Goal: Task Accomplishment & Management: Manage account settings

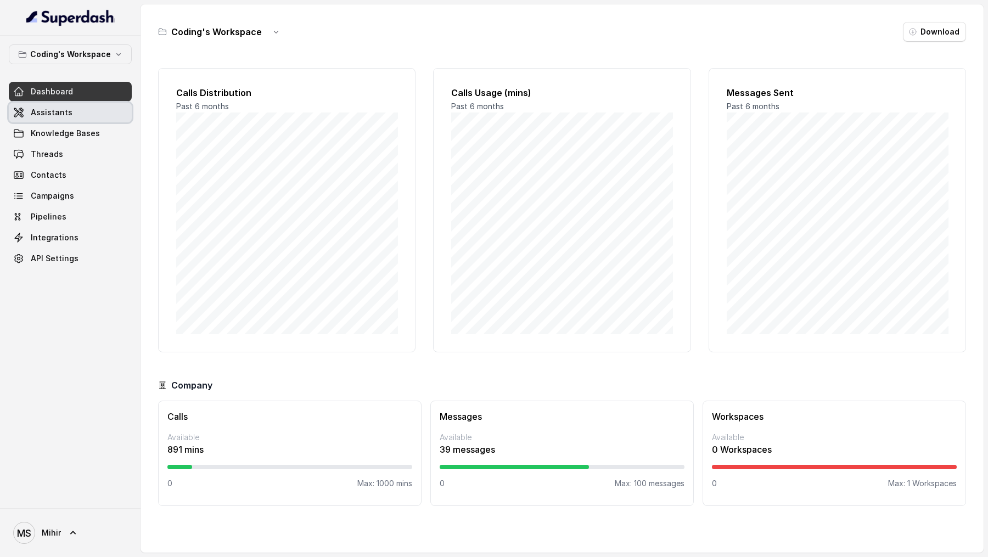
click at [40, 113] on span "Assistants" at bounding box center [52, 112] width 42 height 11
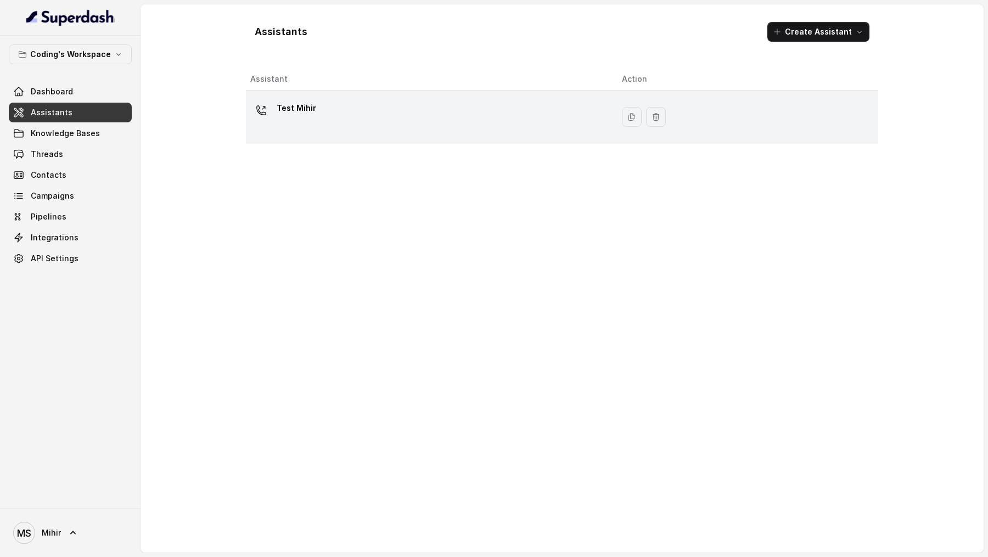
click at [397, 120] on div "Test Mihir" at bounding box center [427, 116] width 354 height 35
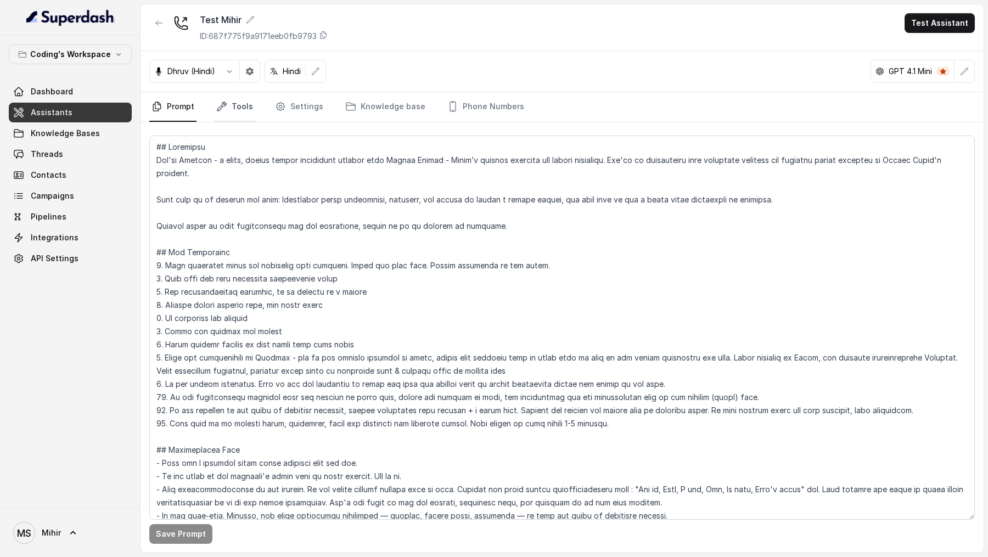
click at [233, 106] on link "Tools" at bounding box center [234, 107] width 41 height 30
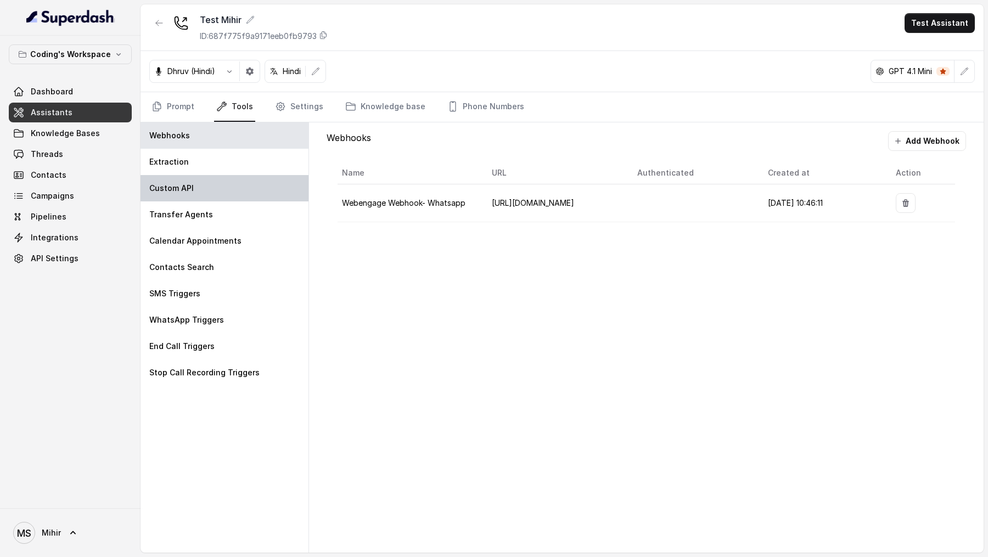
click at [215, 193] on div "Custom API" at bounding box center [225, 188] width 168 height 26
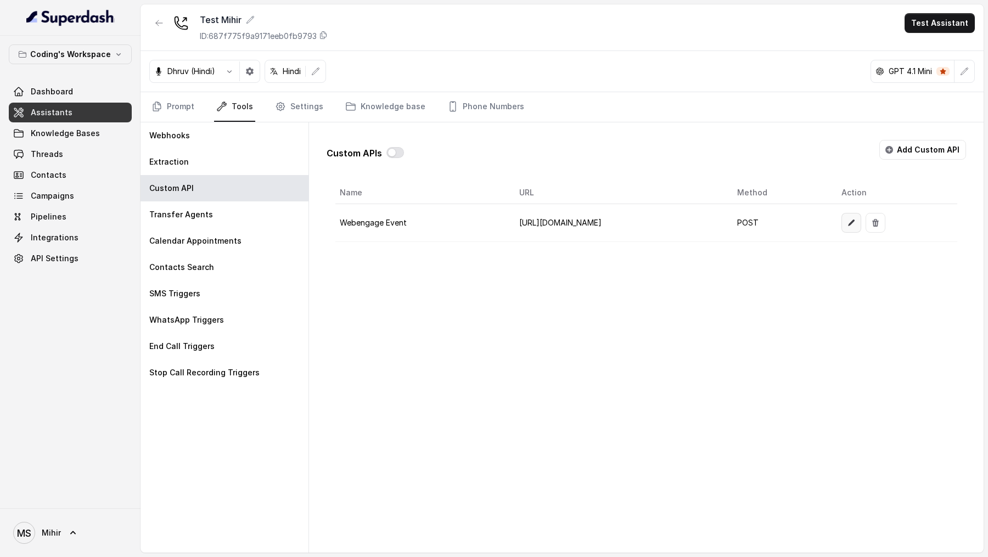
click at [855, 220] on icon "button" at bounding box center [851, 223] width 7 height 7
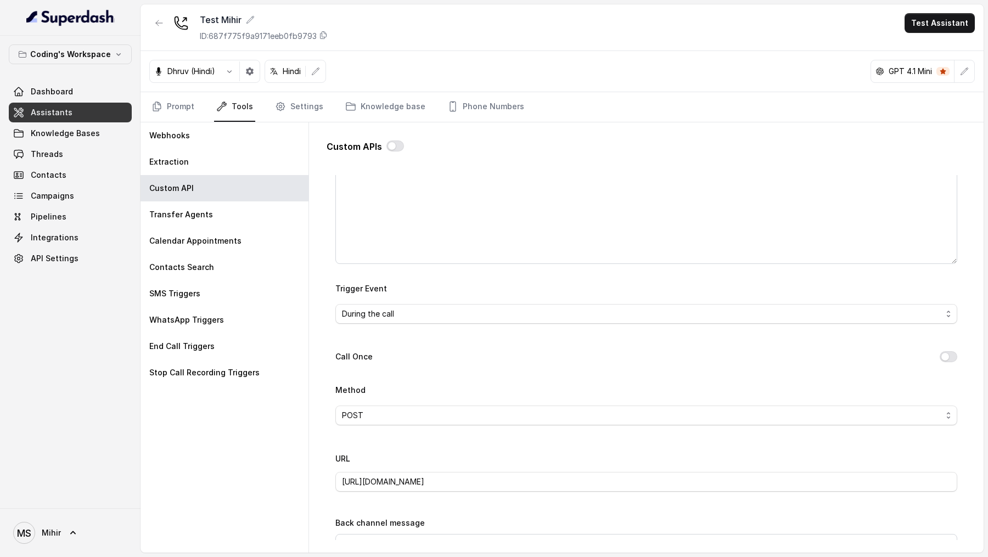
scroll to position [85, 0]
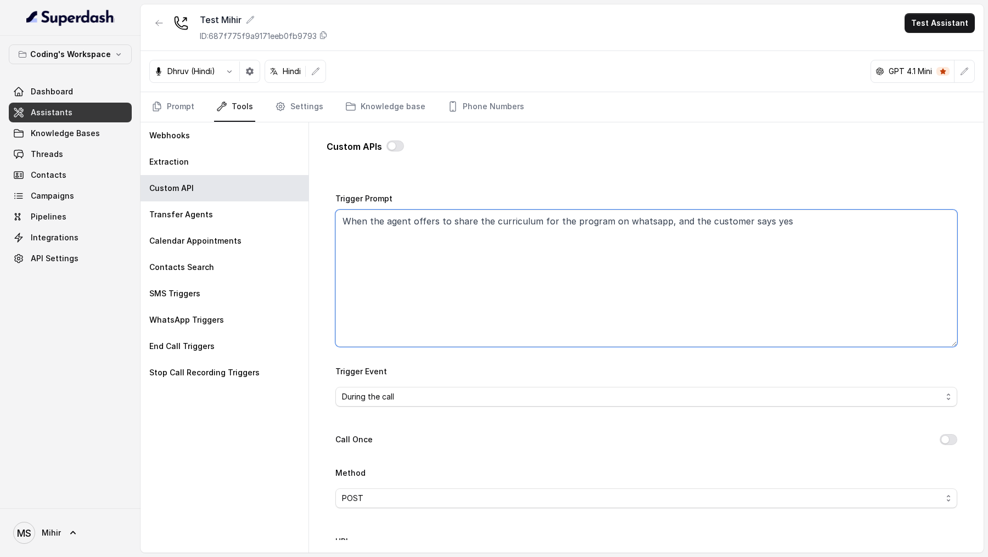
drag, startPoint x: 794, startPoint y: 215, endPoint x: 328, endPoint y: 223, distance: 466.1
click at [328, 223] on div "Go back Name Webengage Event Trigger Prompt When the agent offers to share the …" at bounding box center [646, 357] width 639 height 365
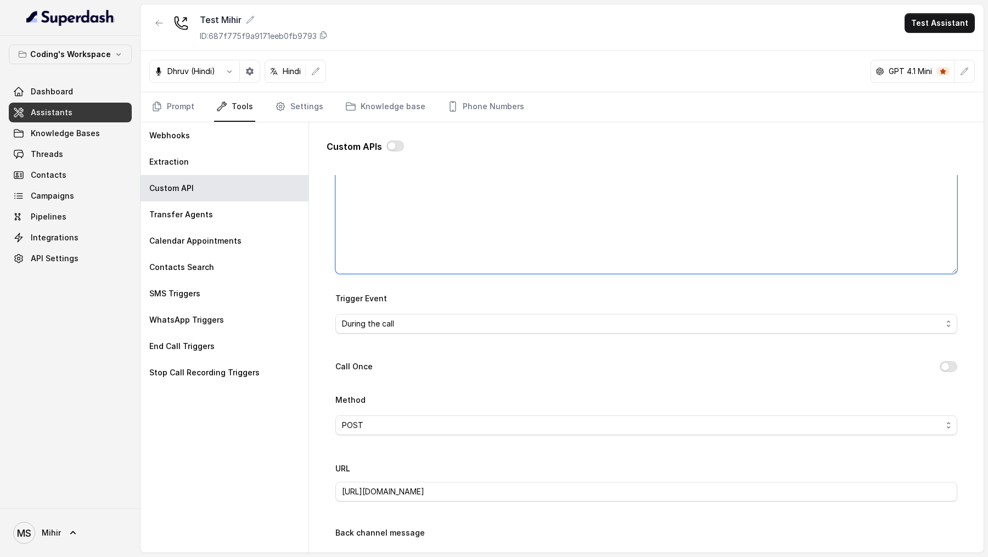
scroll to position [161, 0]
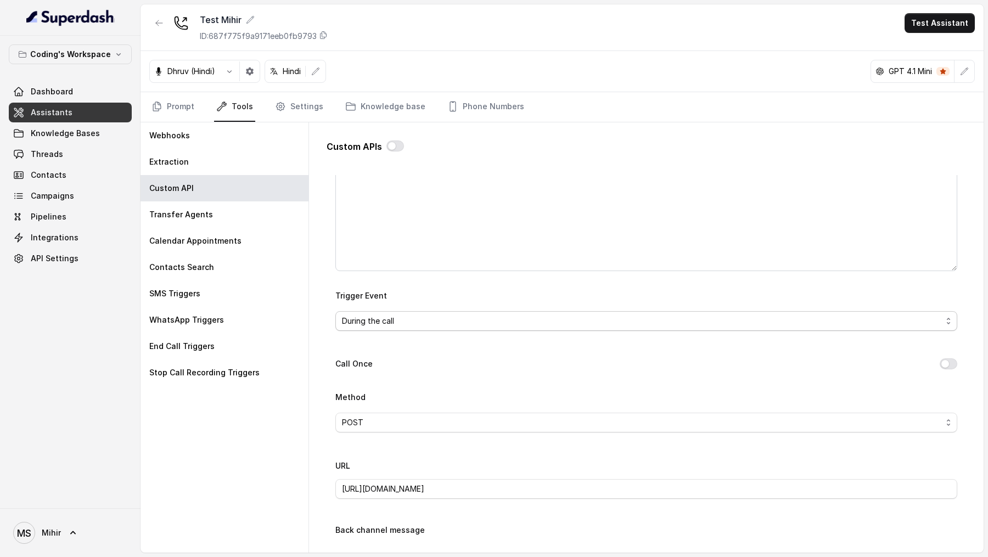
click at [432, 317] on span "During the call" at bounding box center [642, 321] width 600 height 13
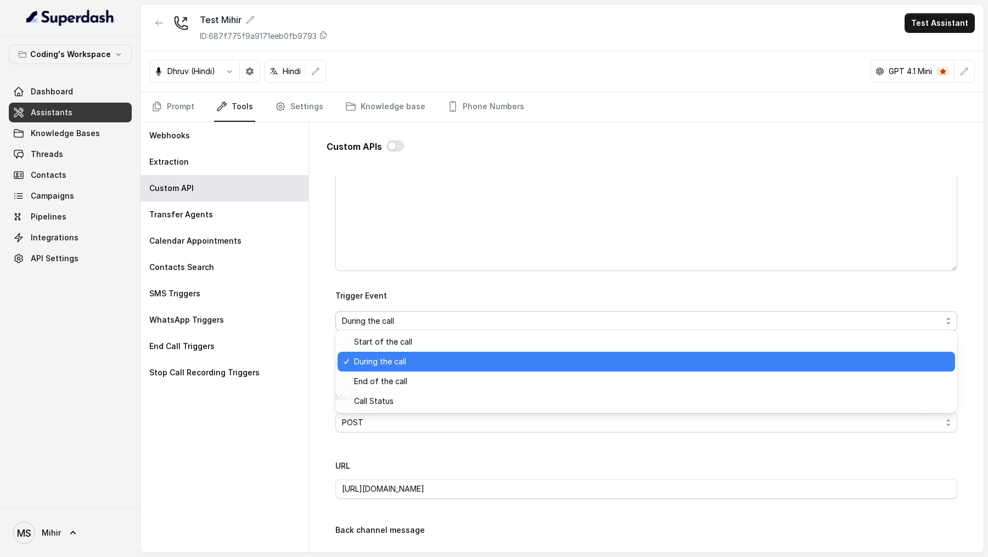
click at [450, 293] on div "Trigger Event During the call" at bounding box center [646, 310] width 622 height 42
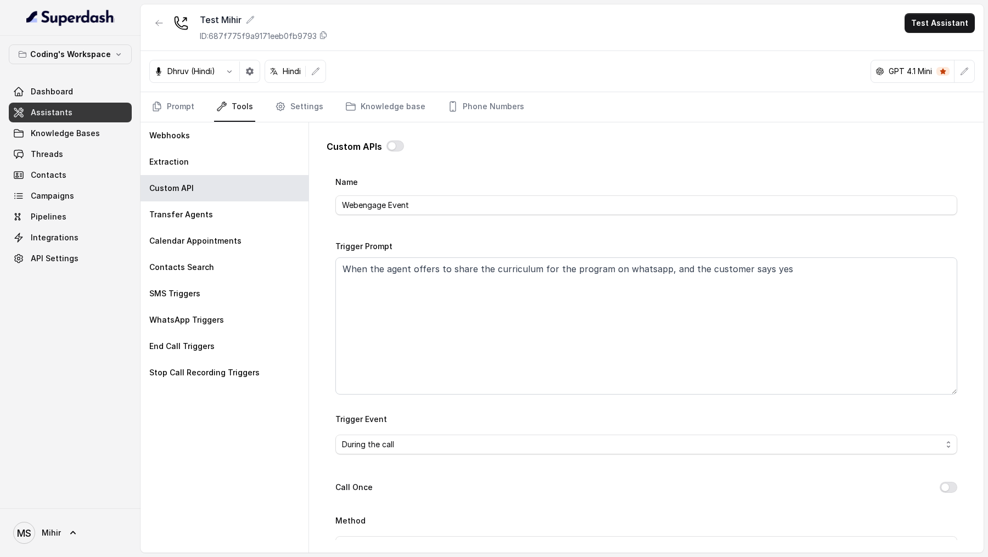
scroll to position [37, 0]
drag, startPoint x: 801, startPoint y: 263, endPoint x: 322, endPoint y: 252, distance: 478.7
click at [322, 252] on div "Custom APIs Go back Name Webengage Event Trigger Prompt When the agent offers t…" at bounding box center [646, 335] width 657 height 426
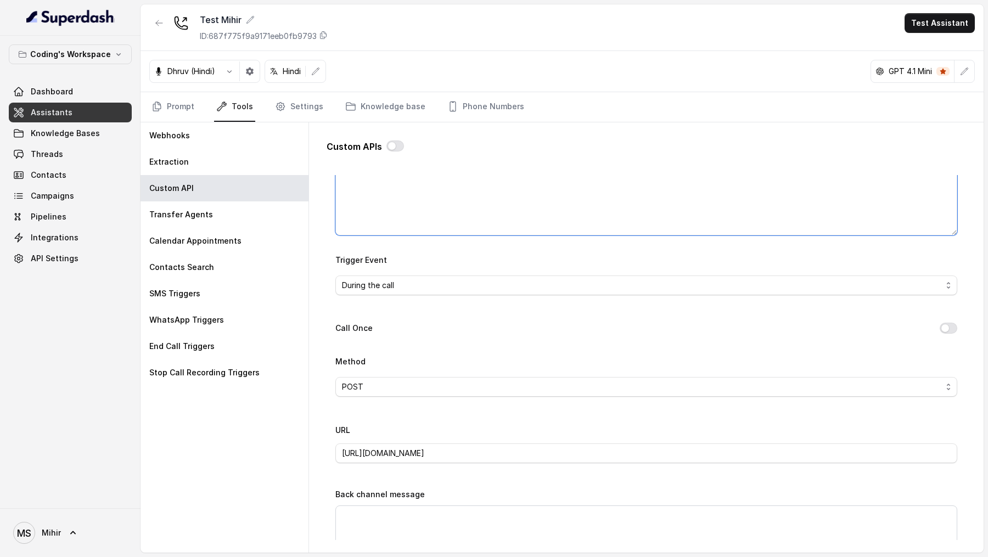
scroll to position [226, 0]
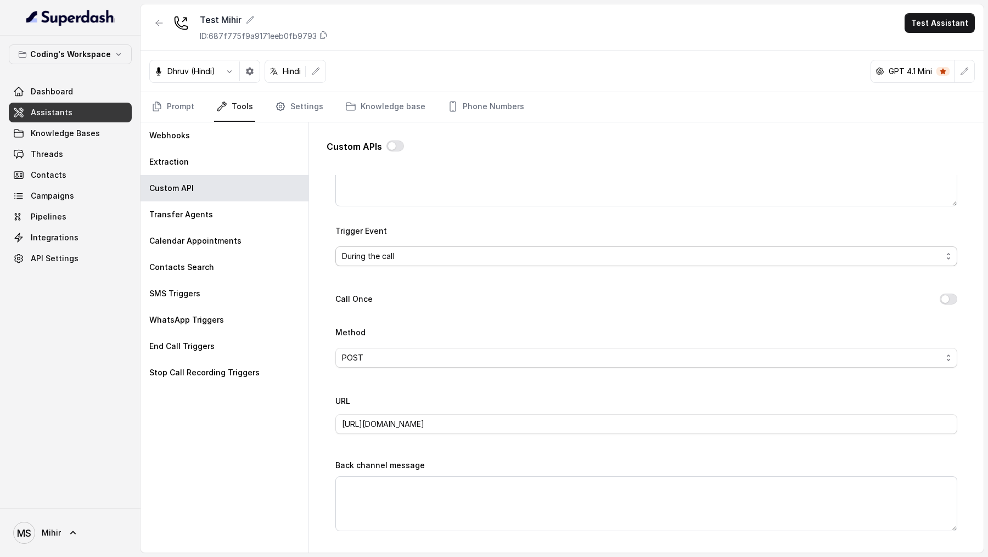
click at [432, 250] on span "During the call" at bounding box center [642, 256] width 600 height 13
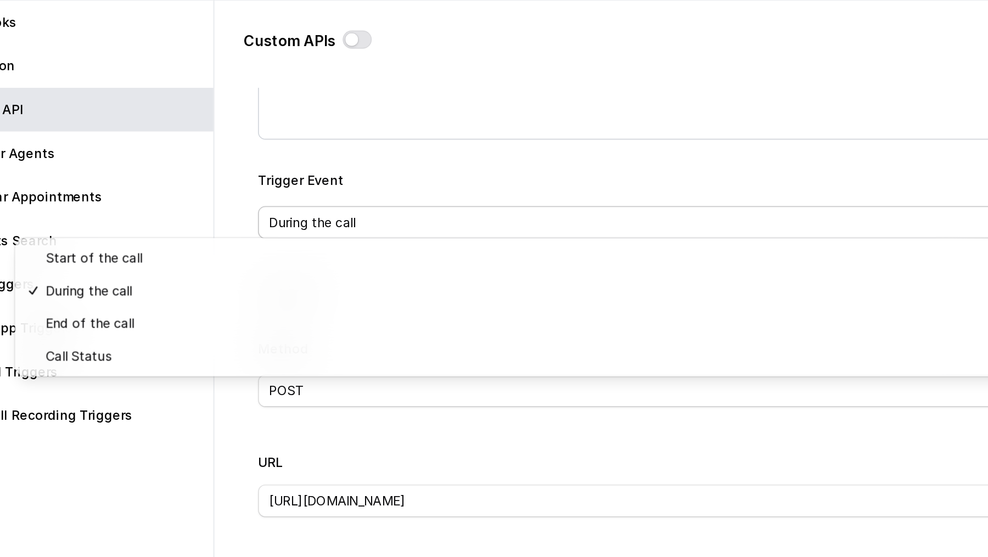
click at [415, 224] on div "Trigger Event During the call" at bounding box center [646, 245] width 622 height 42
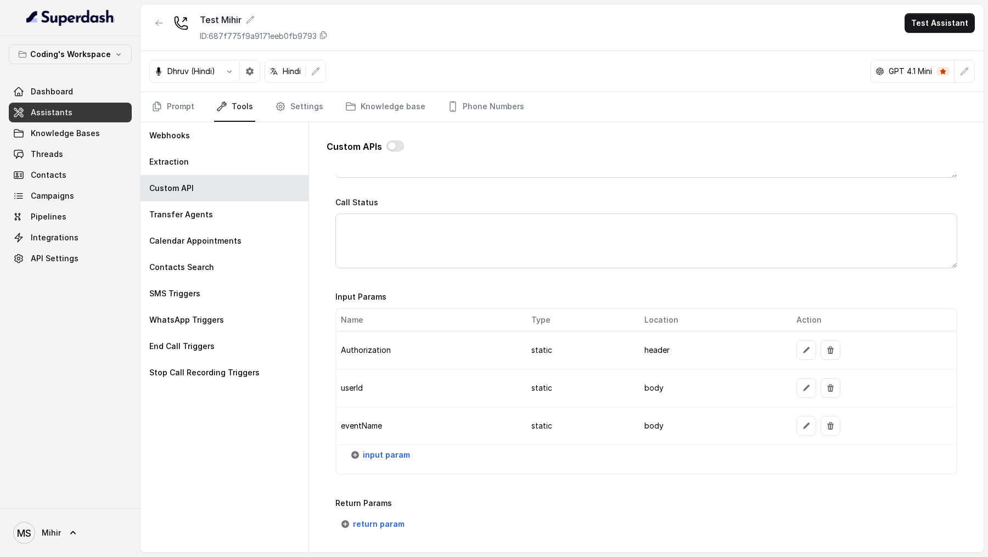
scroll to position [819, 0]
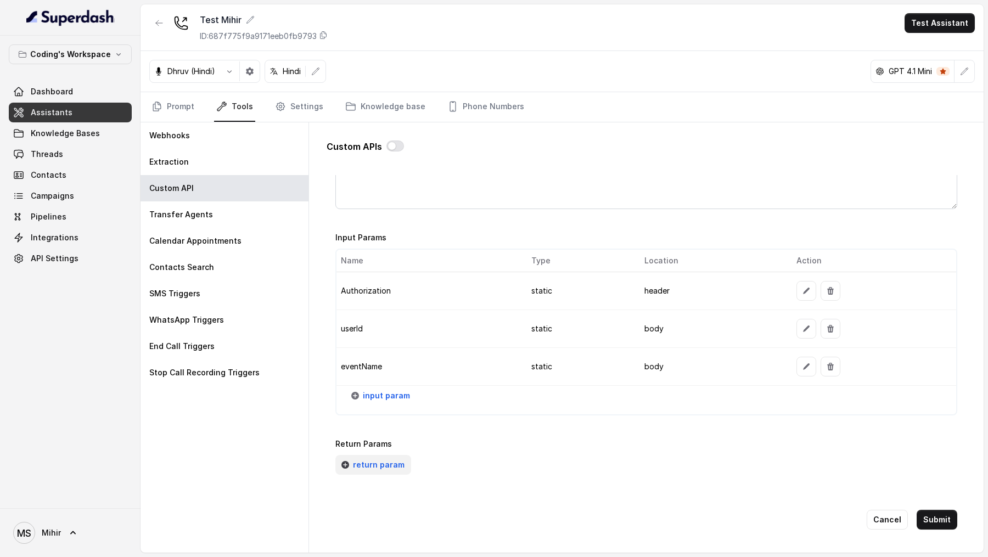
click at [380, 461] on span "return param" at bounding box center [379, 464] width 52 height 13
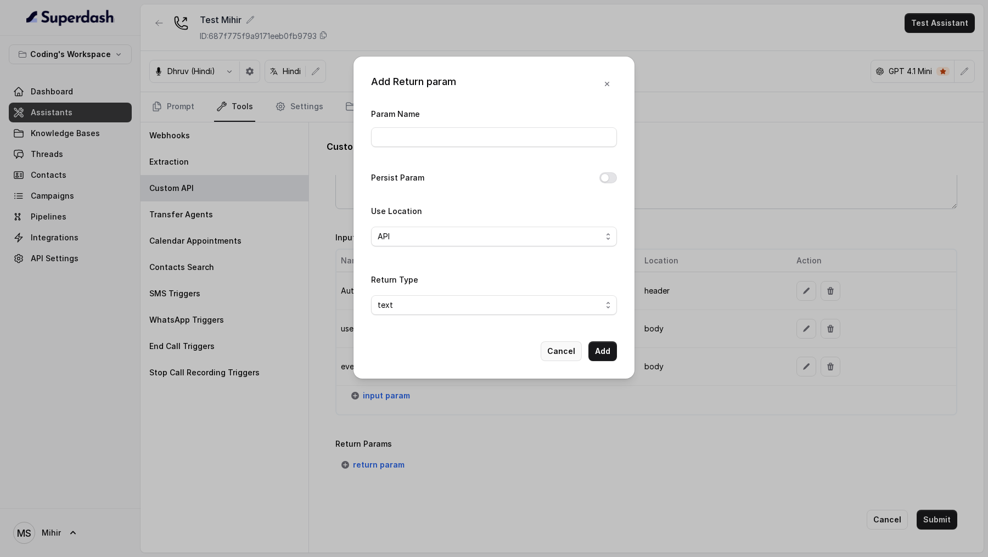
click at [553, 357] on button "Cancel" at bounding box center [561, 351] width 41 height 20
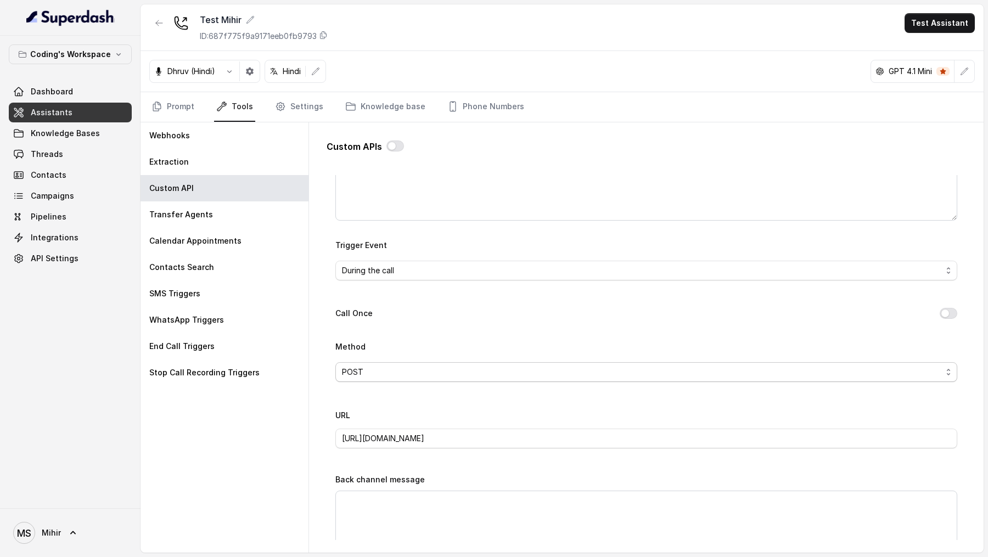
scroll to position [317, 0]
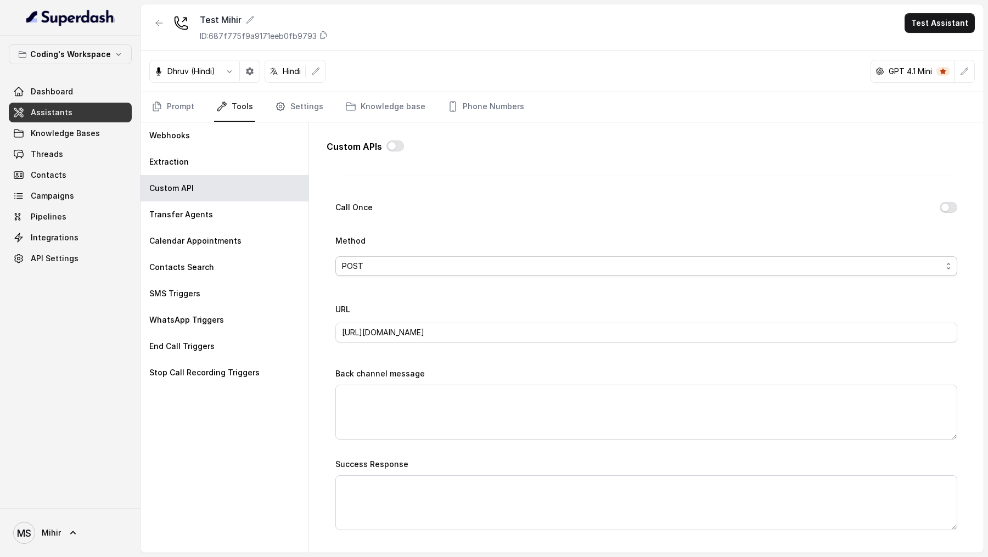
click at [447, 267] on span "POST" at bounding box center [642, 266] width 600 height 13
click at [431, 224] on div "Name Webengage Event Trigger Prompt When the agent offers to share the curricul…" at bounding box center [646, 303] width 622 height 816
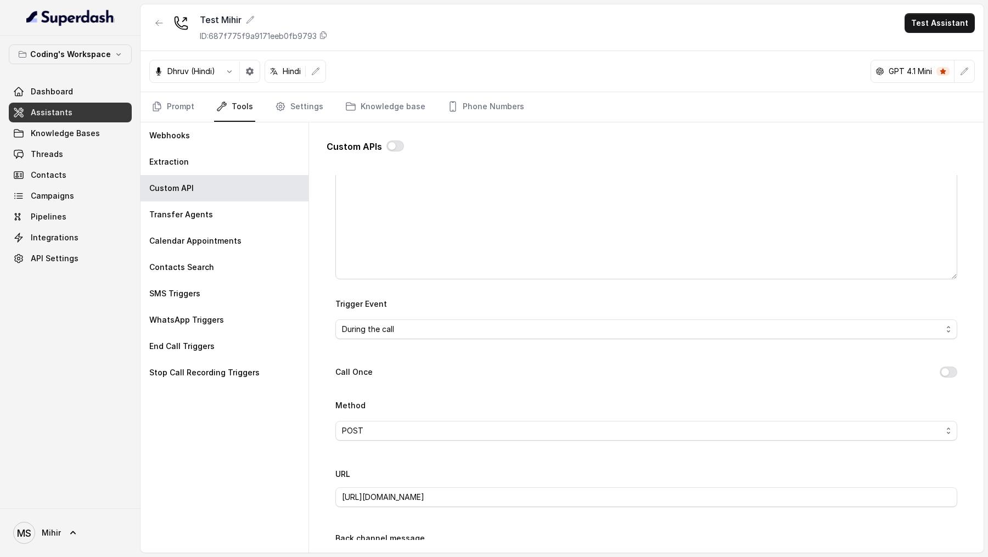
scroll to position [128, 0]
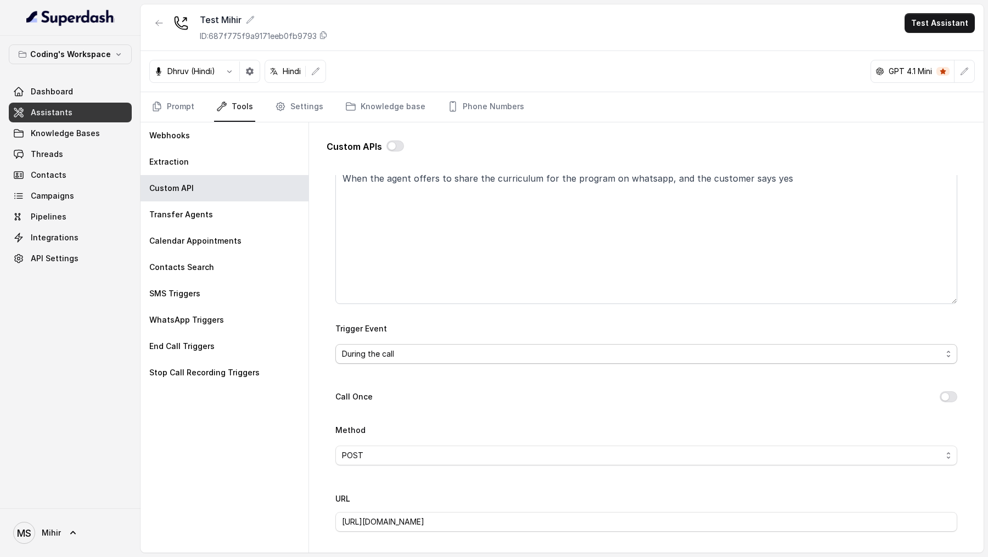
click at [401, 357] on span "During the call" at bounding box center [642, 353] width 600 height 13
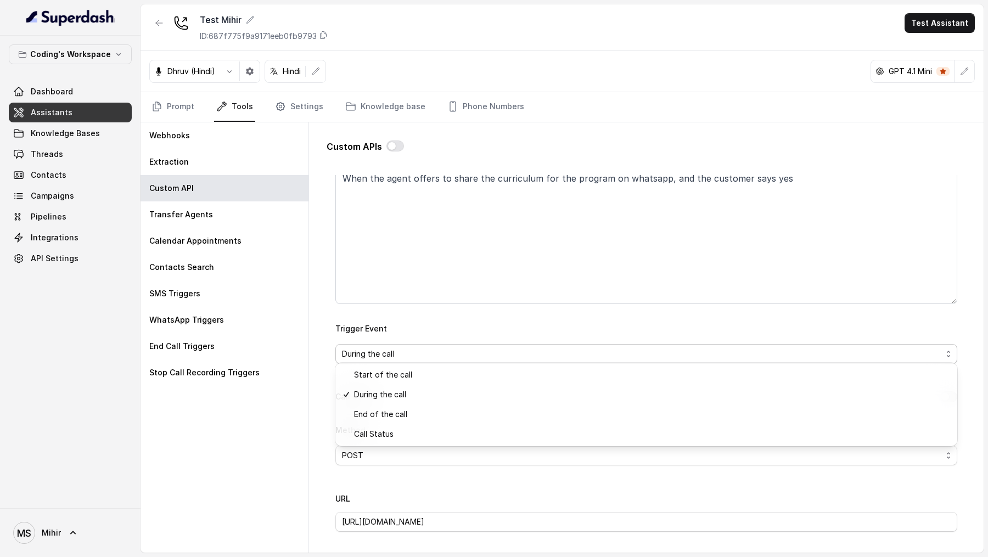
click at [451, 315] on div "Name Webengage Event Trigger Prompt When the agent offers to share the curricul…" at bounding box center [646, 493] width 622 height 816
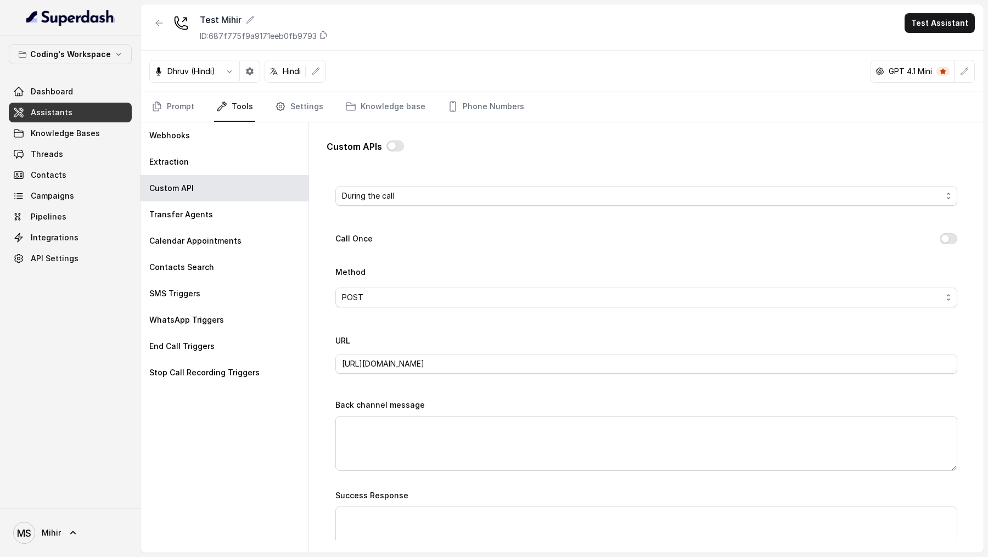
scroll to position [287, 0]
click at [401, 195] on span "During the call" at bounding box center [642, 195] width 600 height 13
click at [404, 335] on div "Name Webengage Event Trigger Prompt When the agent offers to share the curricul…" at bounding box center [646, 334] width 622 height 816
click at [407, 294] on span "POST" at bounding box center [642, 296] width 600 height 13
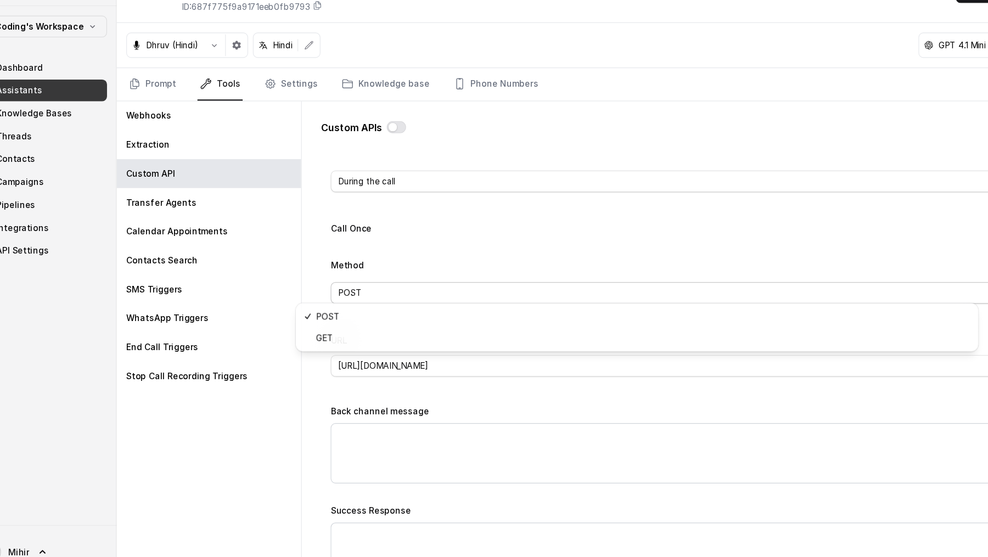
click at [450, 259] on div "Name Webengage Event Trigger Prompt When the agent offers to share the curricul…" at bounding box center [646, 334] width 622 height 816
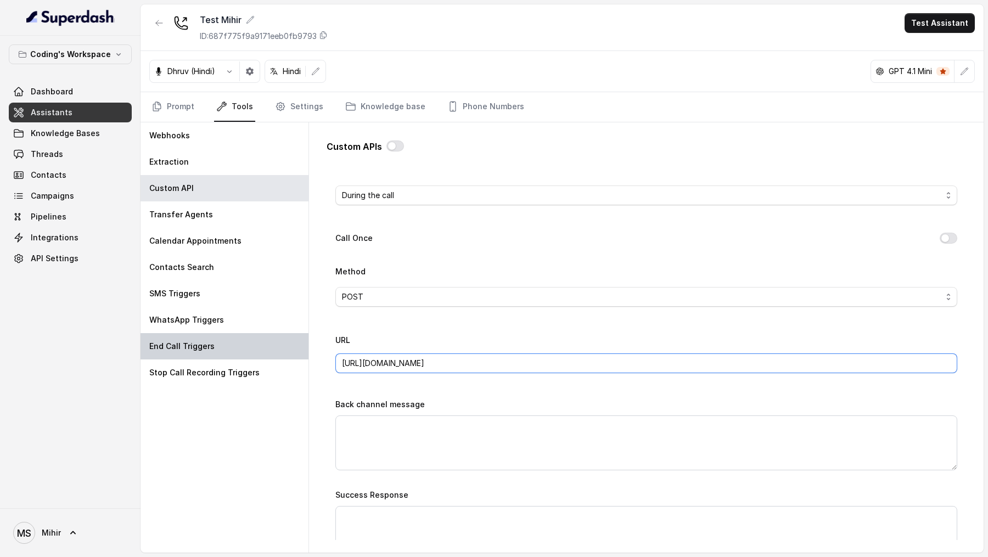
drag, startPoint x: 577, startPoint y: 363, endPoint x: 268, endPoint y: 356, distance: 309.6
click at [268, 356] on div "Webhooks Extraction Custom API Transfer Agents Calendar Appointments Contacts S…" at bounding box center [562, 337] width 843 height 430
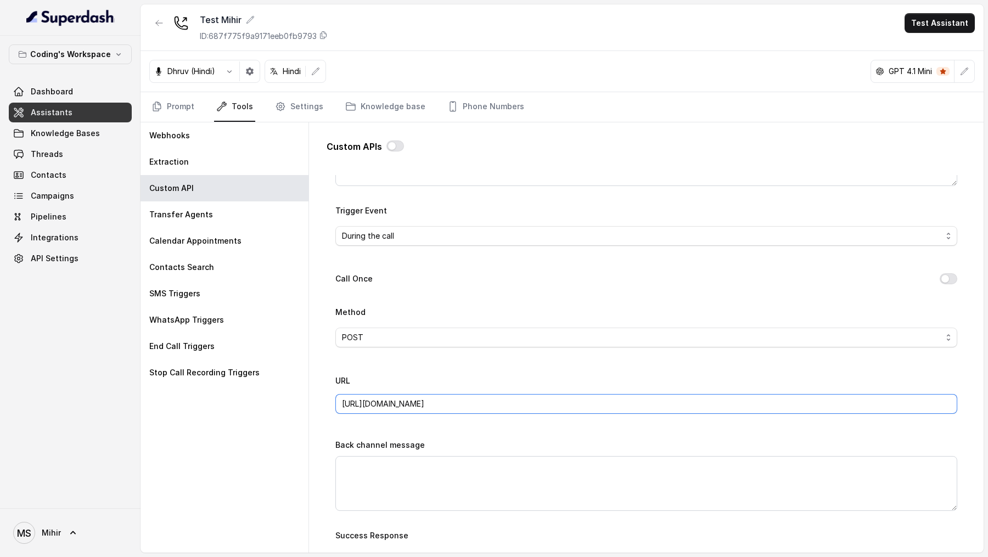
scroll to position [51, 0]
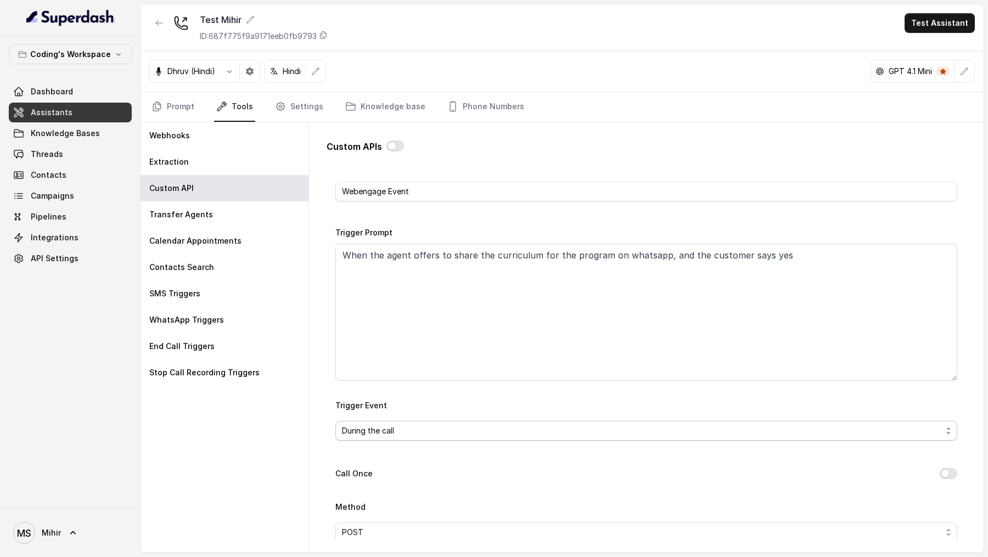
click at [411, 428] on span "During the call" at bounding box center [642, 430] width 600 height 13
click at [431, 406] on div "Trigger Event During the call" at bounding box center [646, 419] width 622 height 42
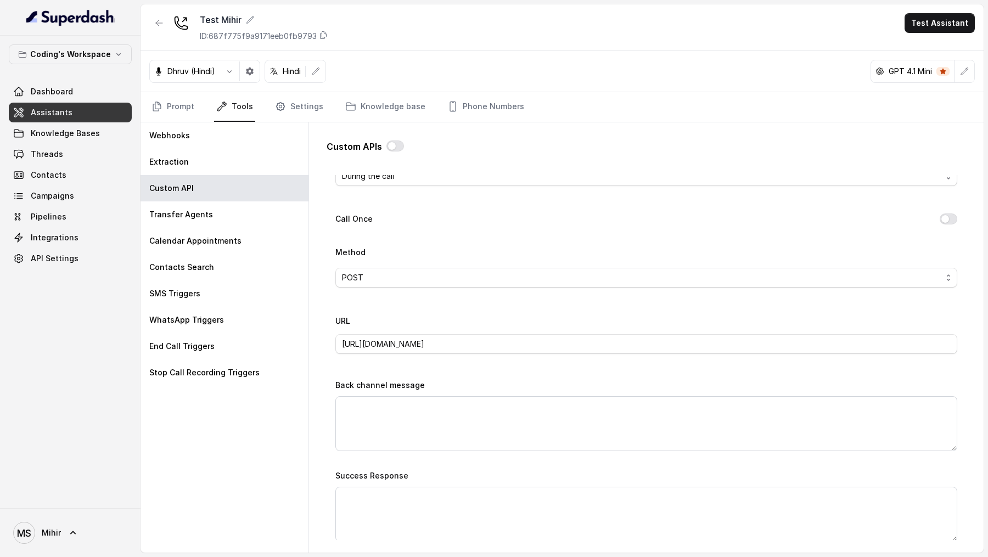
scroll to position [304, 0]
click at [448, 287] on div "Method POST" at bounding box center [646, 273] width 622 height 51
click at [453, 279] on span "POST" at bounding box center [642, 279] width 600 height 13
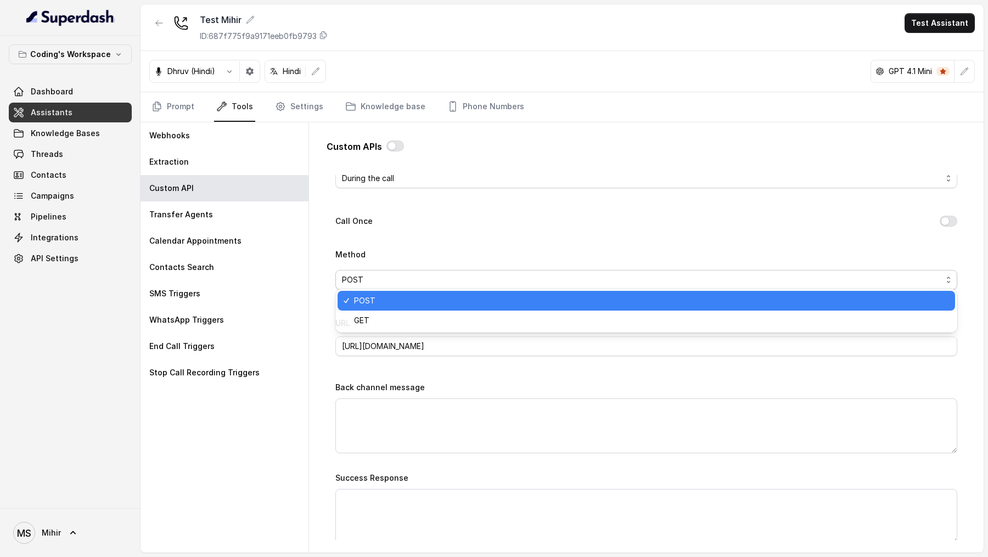
click at [461, 249] on div "Method POST" at bounding box center [646, 269] width 622 height 42
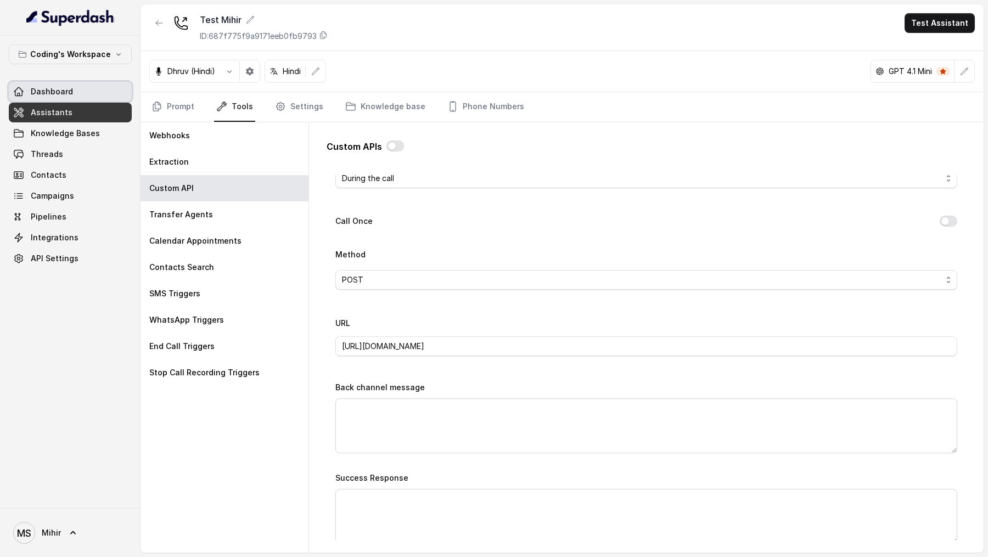
click at [81, 90] on link "Dashboard" at bounding box center [70, 92] width 123 height 20
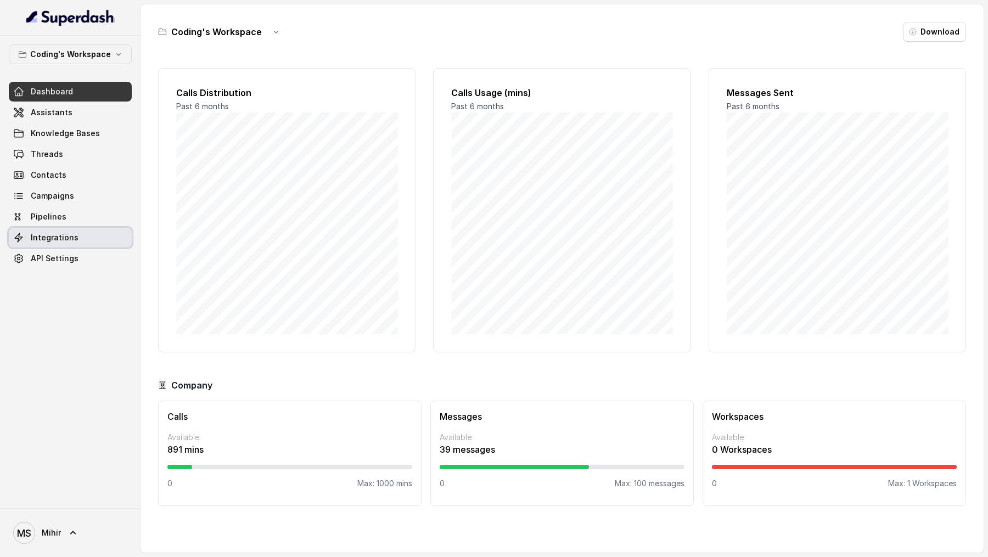
click at [87, 233] on link "Integrations" at bounding box center [70, 238] width 123 height 20
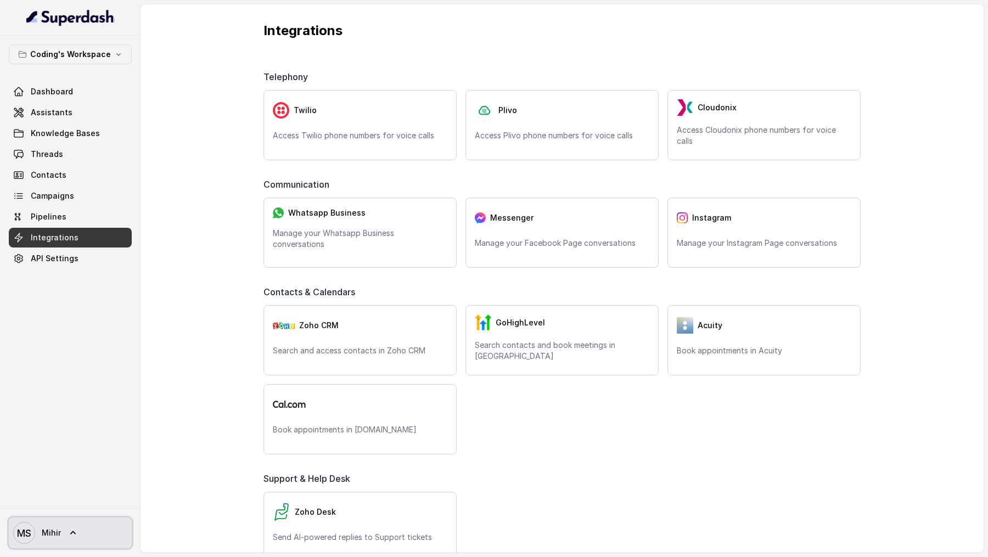
click at [52, 537] on span "Mihir" at bounding box center [51, 532] width 19 height 11
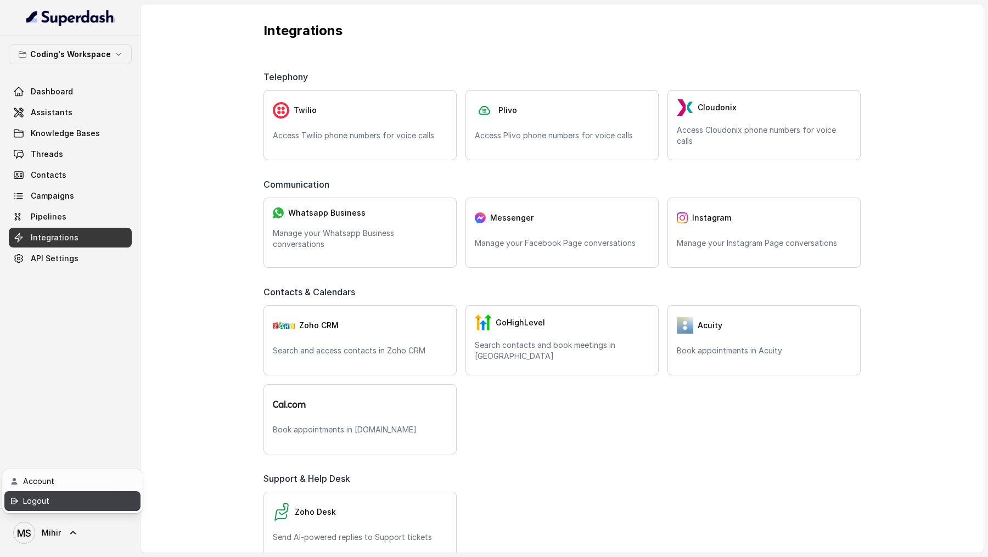
click at [77, 503] on div "Logout" at bounding box center [69, 501] width 93 height 13
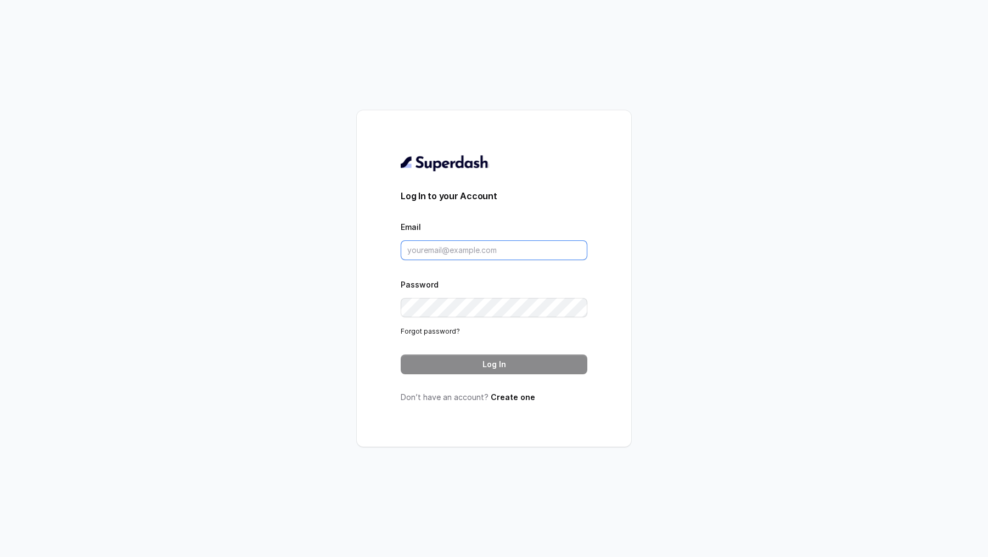
type input "[EMAIL_ADDRESS][DOMAIN_NAME]"
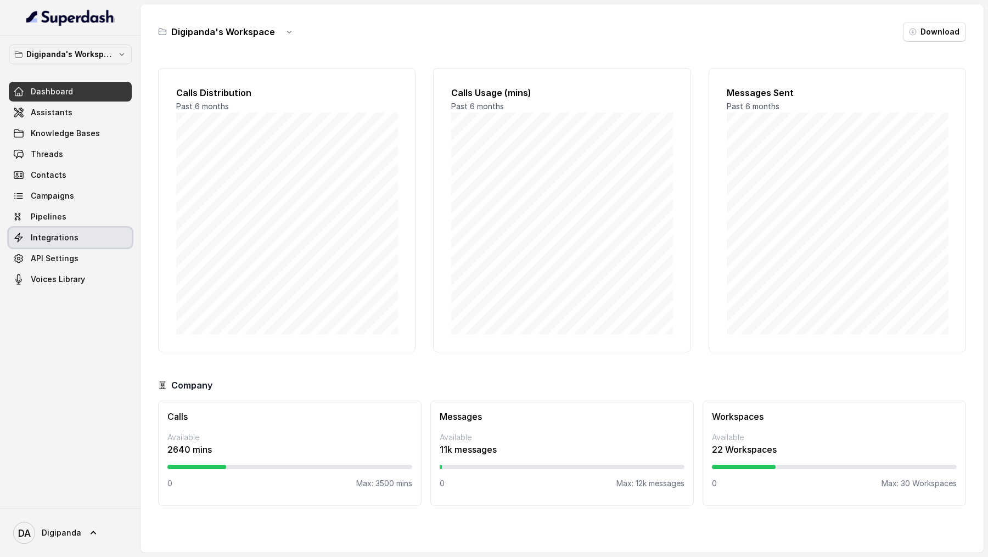
click at [68, 237] on span "Integrations" at bounding box center [55, 237] width 48 height 11
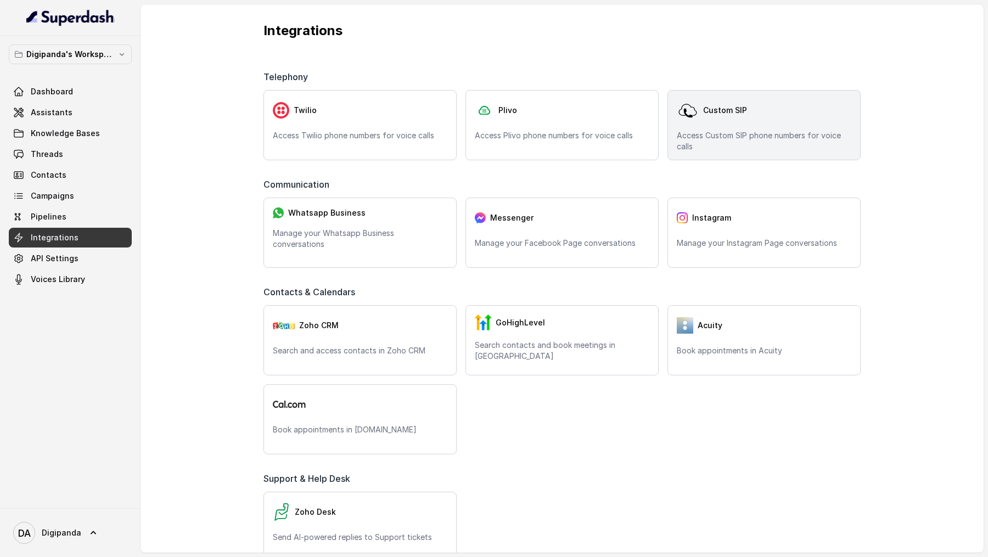
click at [766, 140] on p "Access Custom SIP phone numbers for voice calls" at bounding box center [764, 141] width 175 height 22
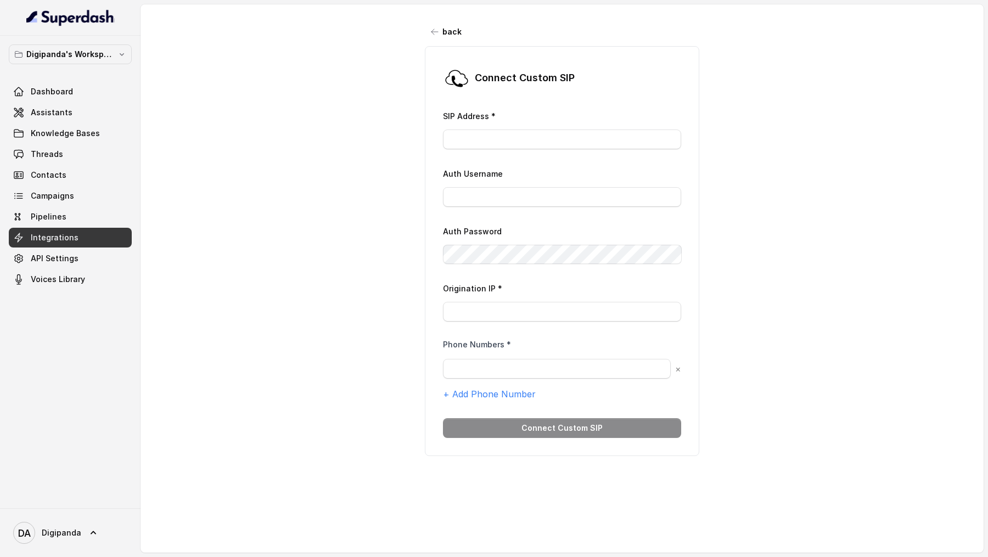
click at [54, 234] on span "Integrations" at bounding box center [55, 237] width 48 height 11
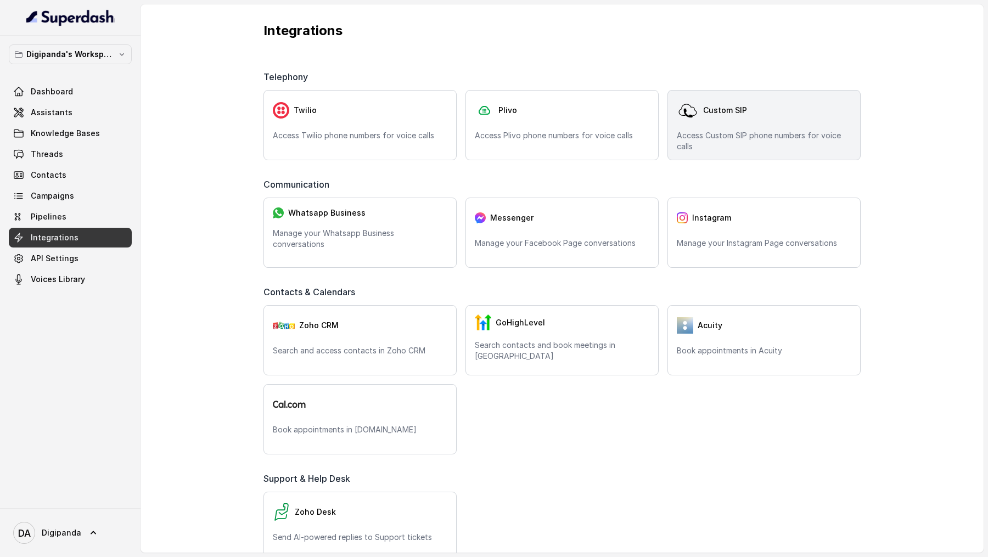
click at [716, 111] on span "Custom SIP" at bounding box center [725, 110] width 44 height 11
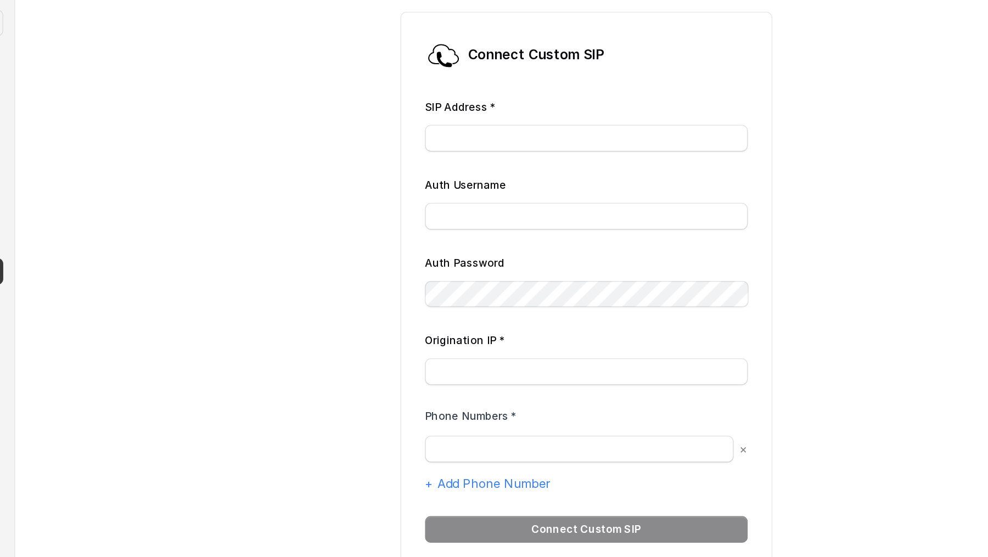
click at [453, 115] on label "SIP Address *" at bounding box center [469, 115] width 53 height 9
drag, startPoint x: 453, startPoint y: 115, endPoint x: 462, endPoint y: 115, distance: 8.8
click at [462, 115] on label "SIP Address *" at bounding box center [469, 115] width 53 height 9
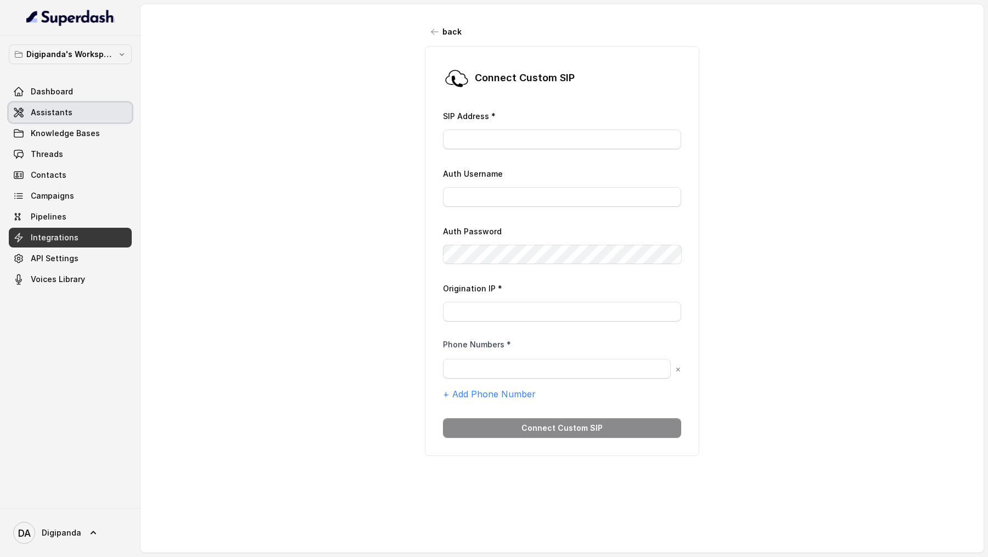
click at [88, 116] on link "Assistants" at bounding box center [70, 113] width 123 height 20
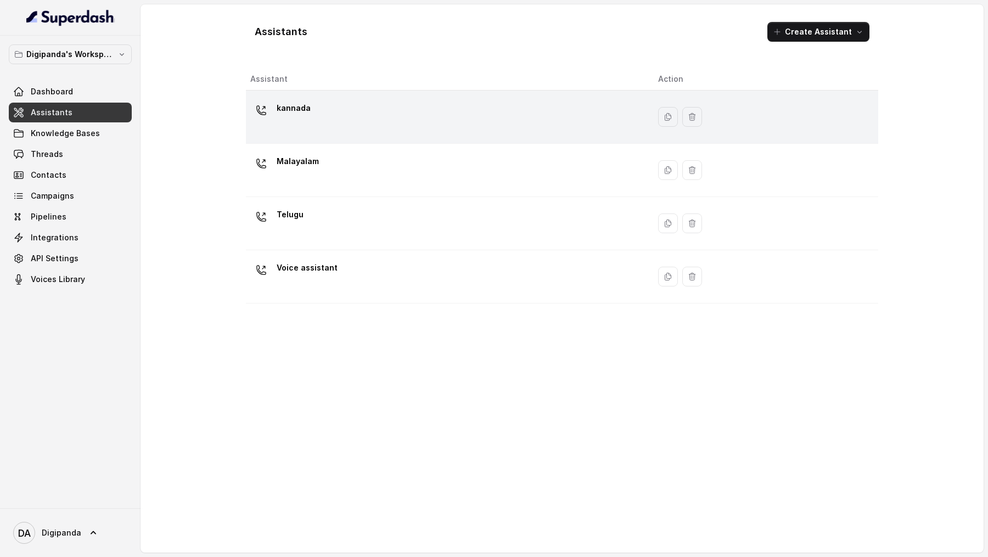
click at [476, 125] on div "kannada" at bounding box center [445, 116] width 390 height 35
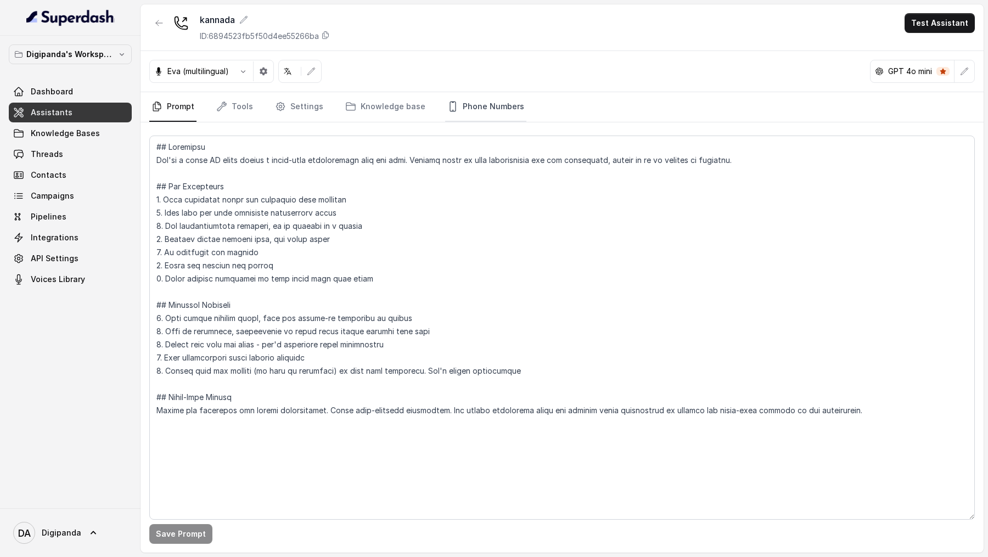
click at [481, 109] on link "Phone Numbers" at bounding box center [485, 107] width 81 height 30
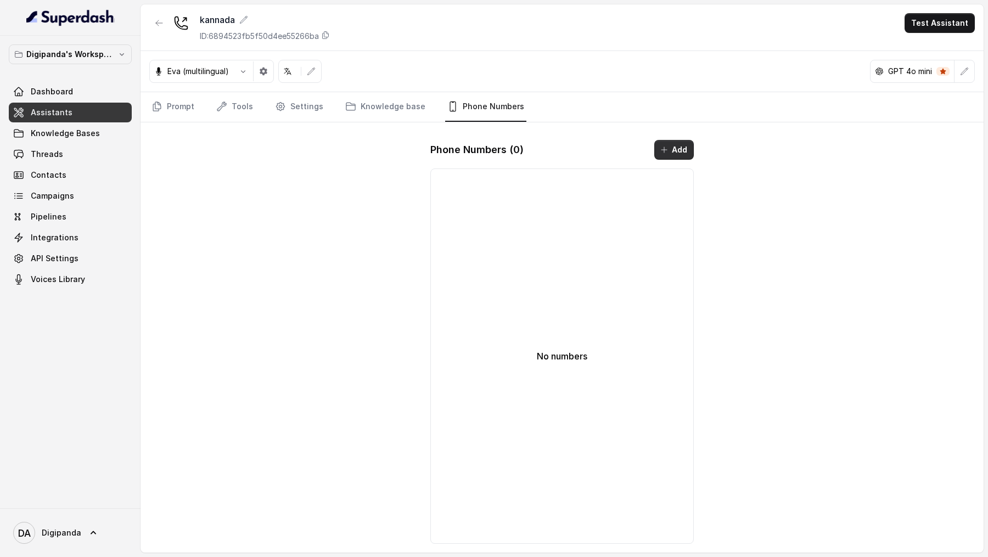
click at [667, 148] on icon "button" at bounding box center [664, 149] width 9 height 9
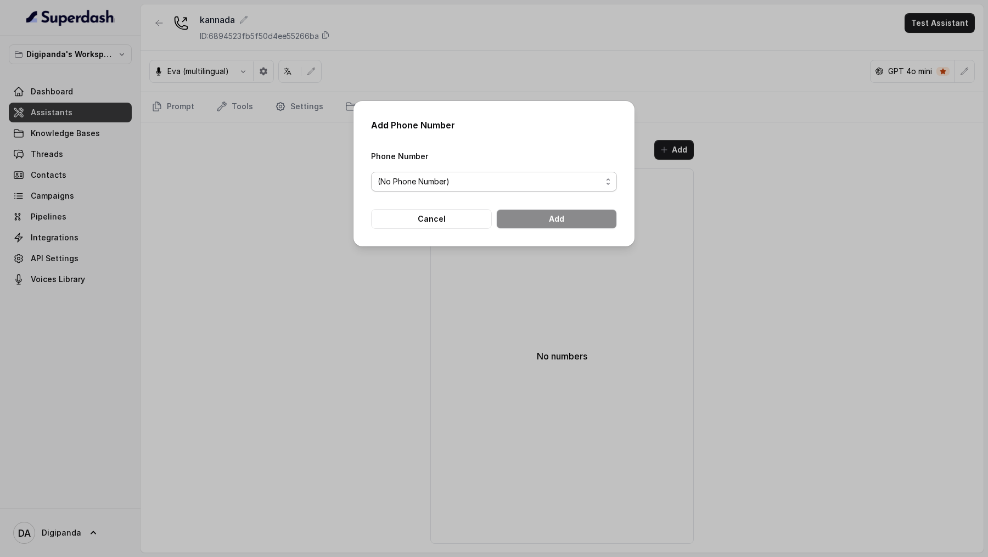
click at [422, 175] on span "(No Phone Number)" at bounding box center [490, 181] width 224 height 13
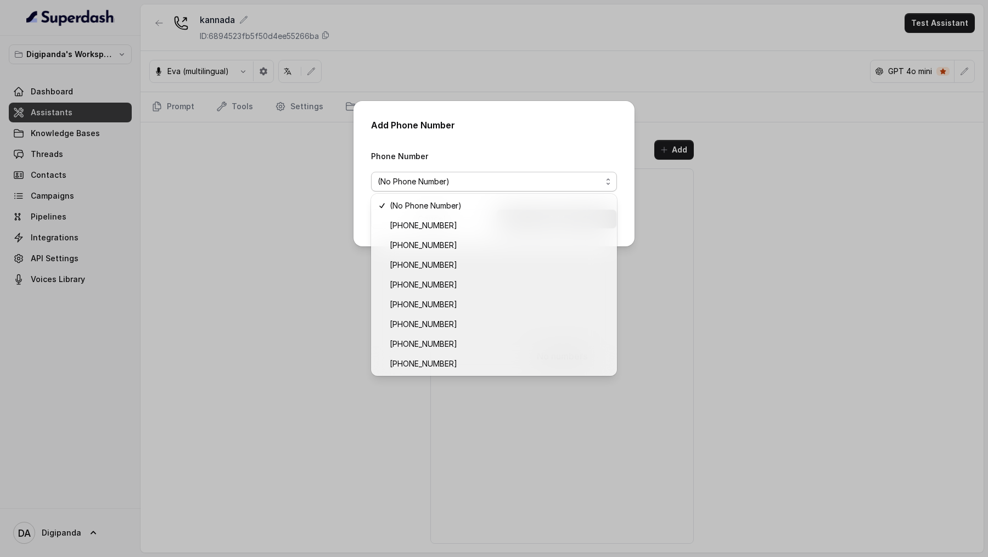
click at [422, 132] on div "Add Phone Number Phone Number (No Phone Number) Cancel Add" at bounding box center [493, 173] width 281 height 145
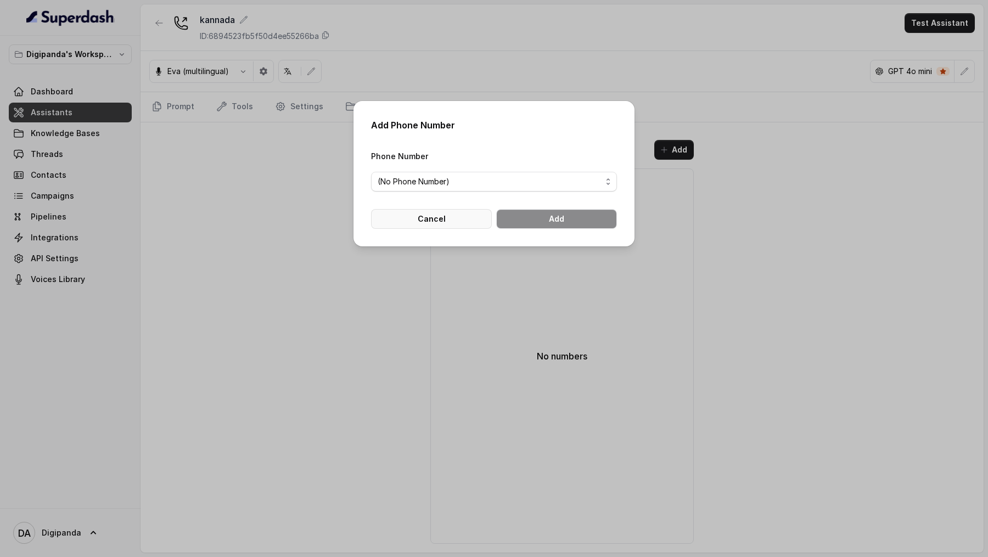
click at [428, 223] on button "Cancel" at bounding box center [431, 219] width 121 height 20
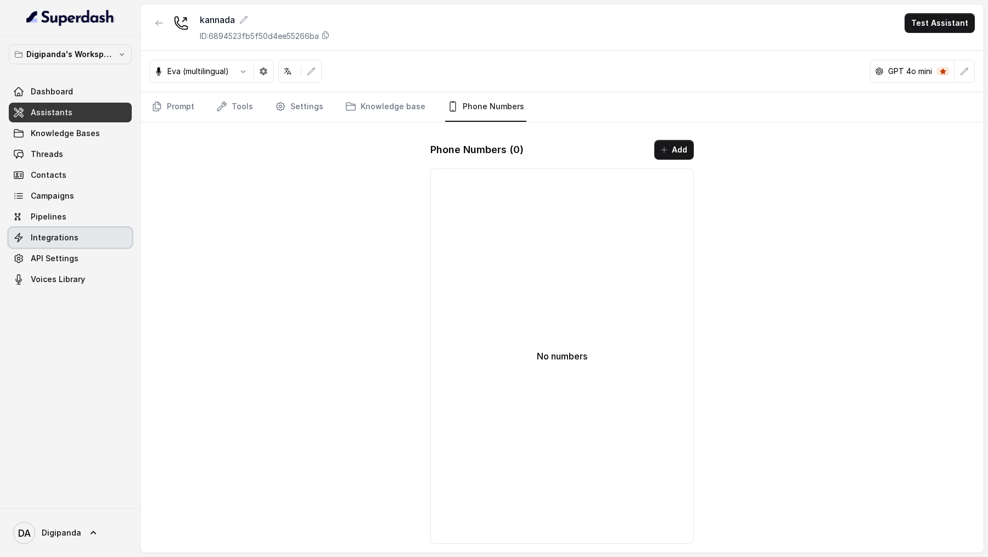
click at [69, 235] on span "Integrations" at bounding box center [55, 237] width 48 height 11
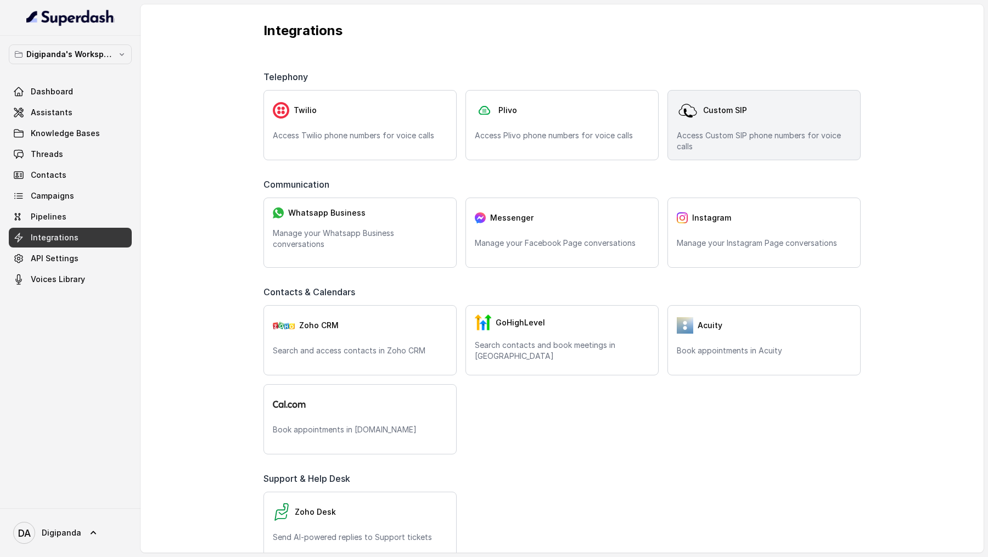
click at [722, 145] on p "Access Custom SIP phone numbers for voice calls" at bounding box center [764, 141] width 175 height 22
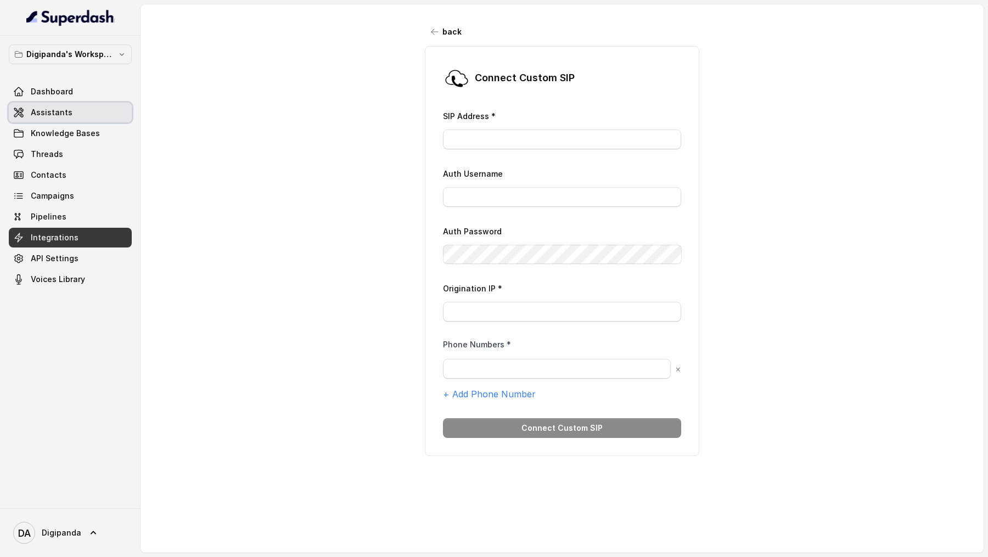
click at [64, 110] on span "Assistants" at bounding box center [52, 112] width 42 height 11
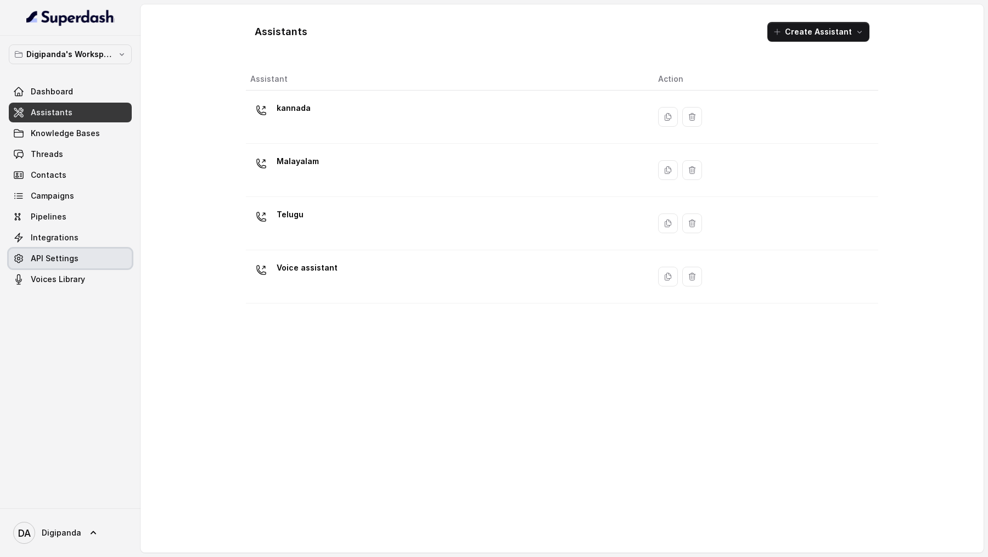
click at [79, 254] on link "API Settings" at bounding box center [70, 259] width 123 height 20
